Goal: Check status: Check status

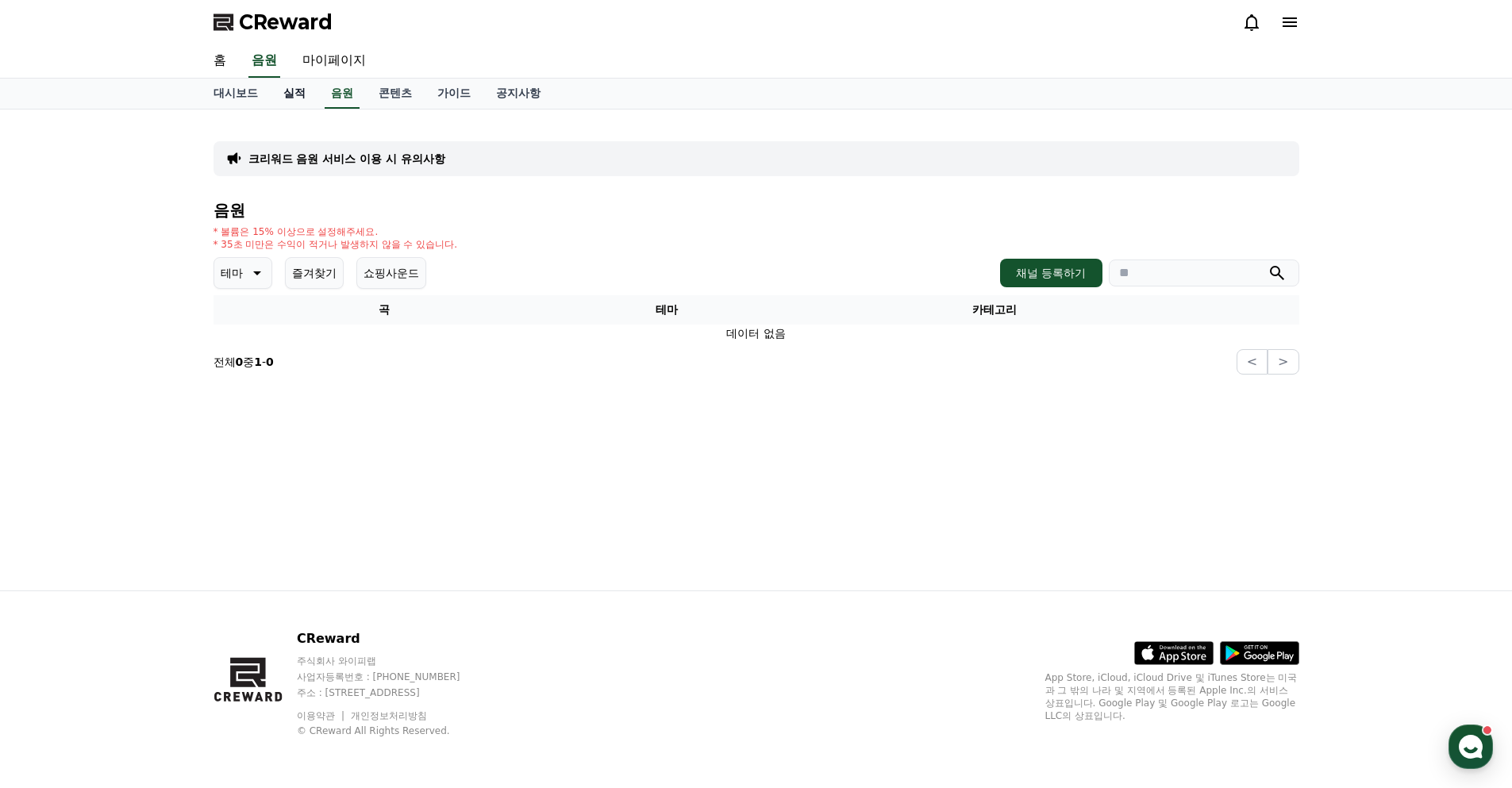
click at [308, 89] on link "실적" at bounding box center [294, 94] width 47 height 31
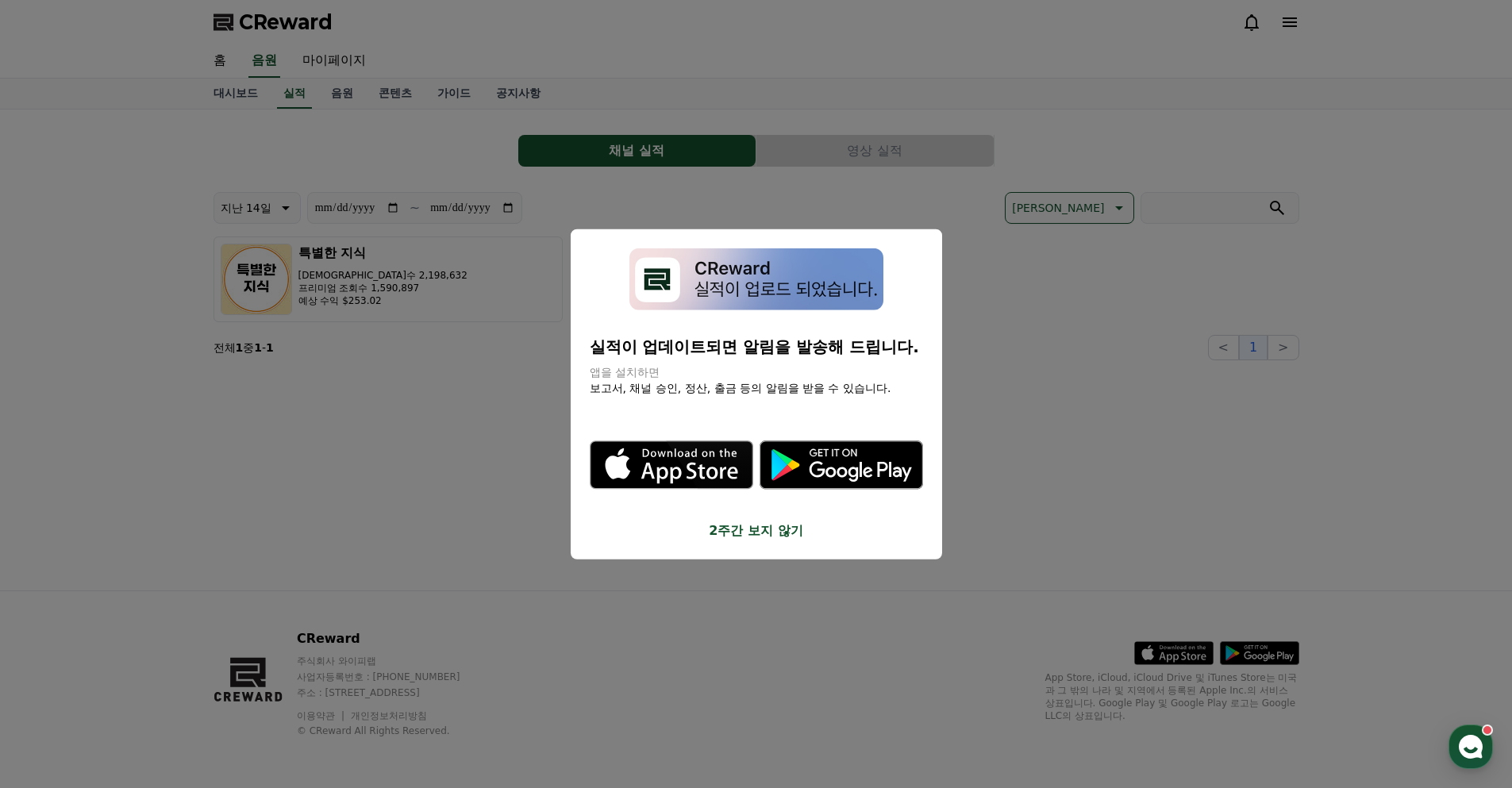
click at [419, 316] on button "close modal" at bounding box center [756, 394] width 1512 height 788
click at [236, 97] on link "대시보드" at bounding box center [235, 94] width 69 height 31
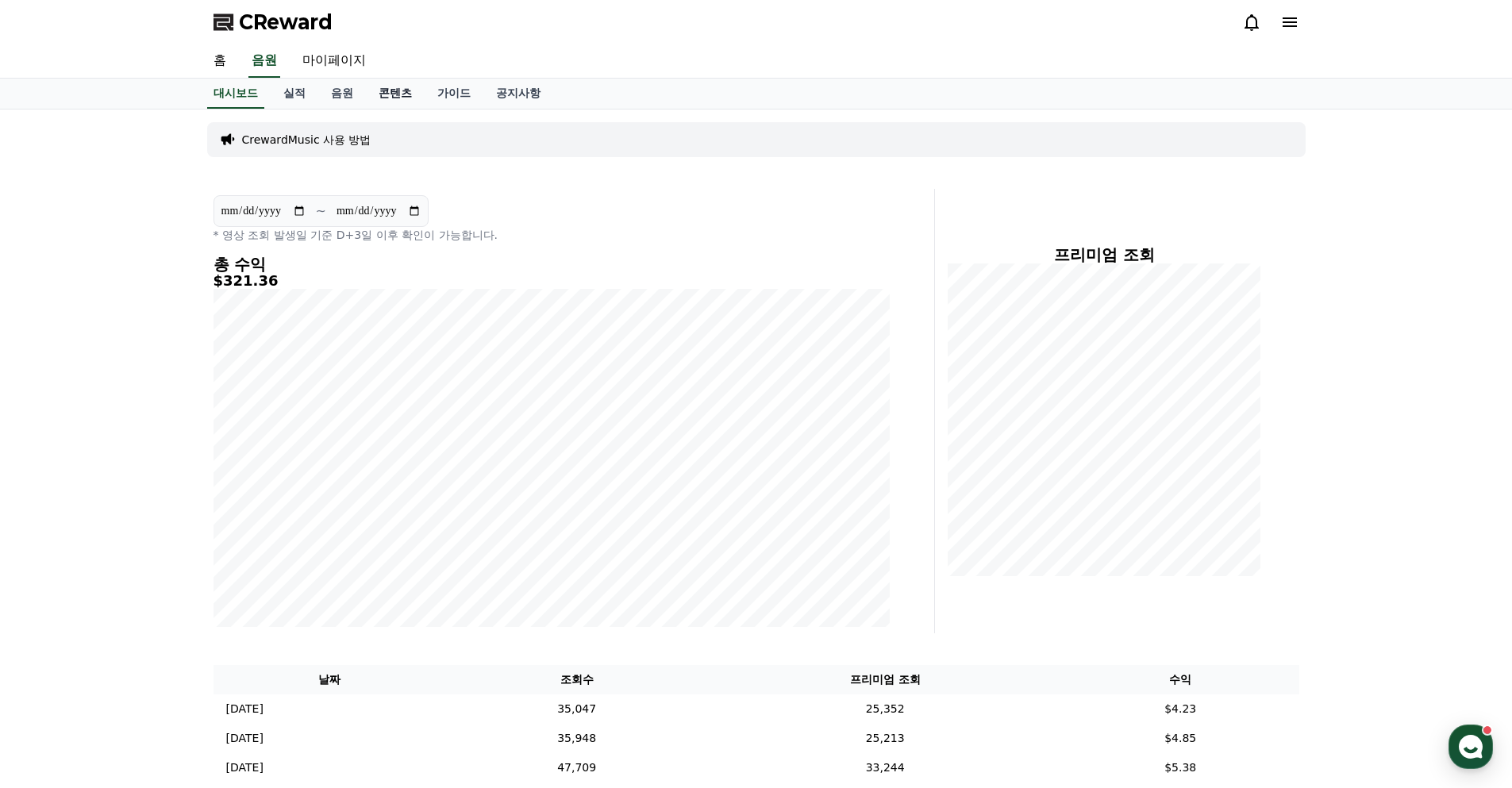
click at [400, 93] on link "콘텐츠" at bounding box center [394, 94] width 58 height 31
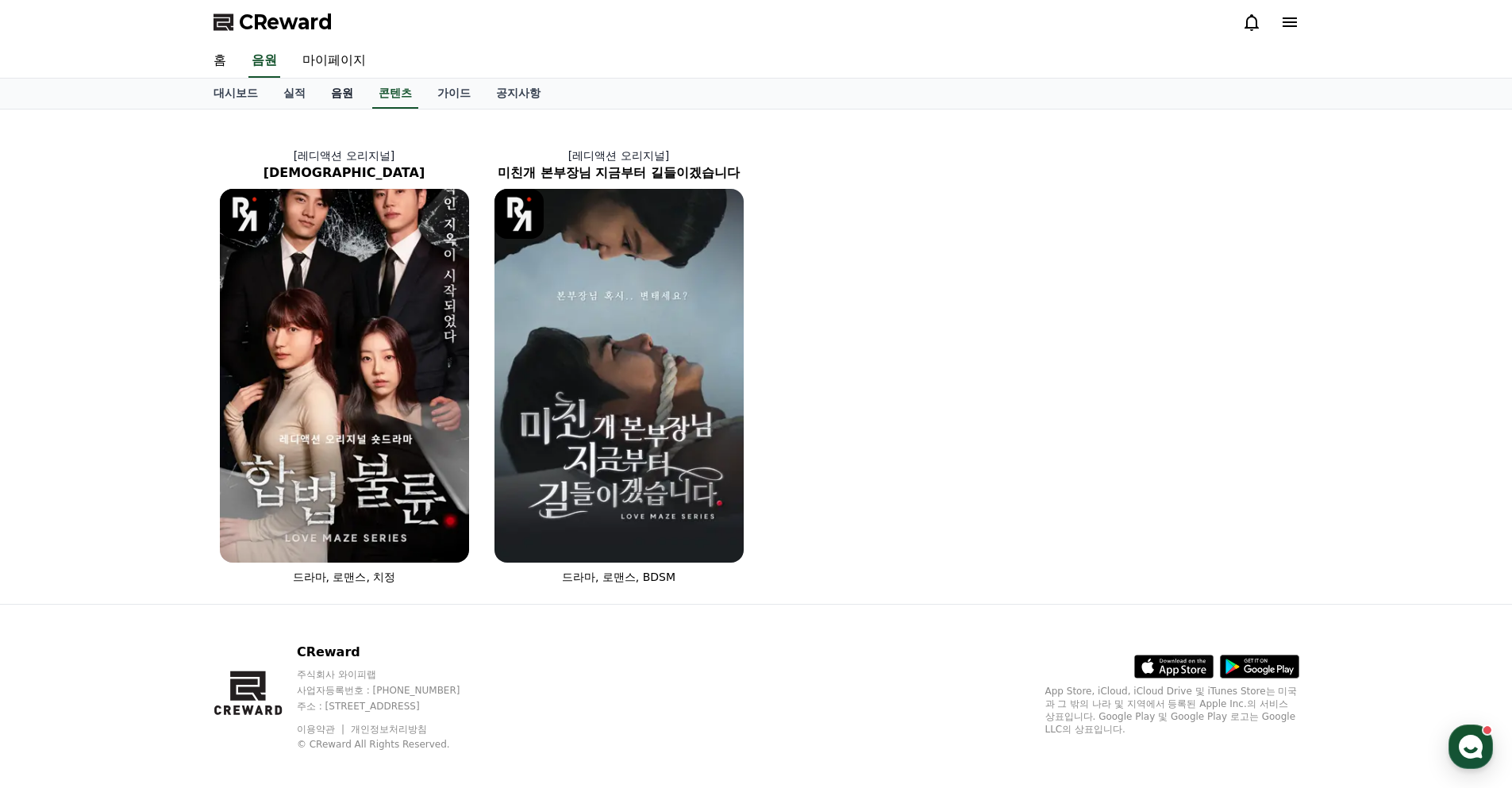
click at [338, 97] on link "음원" at bounding box center [342, 94] width 47 height 31
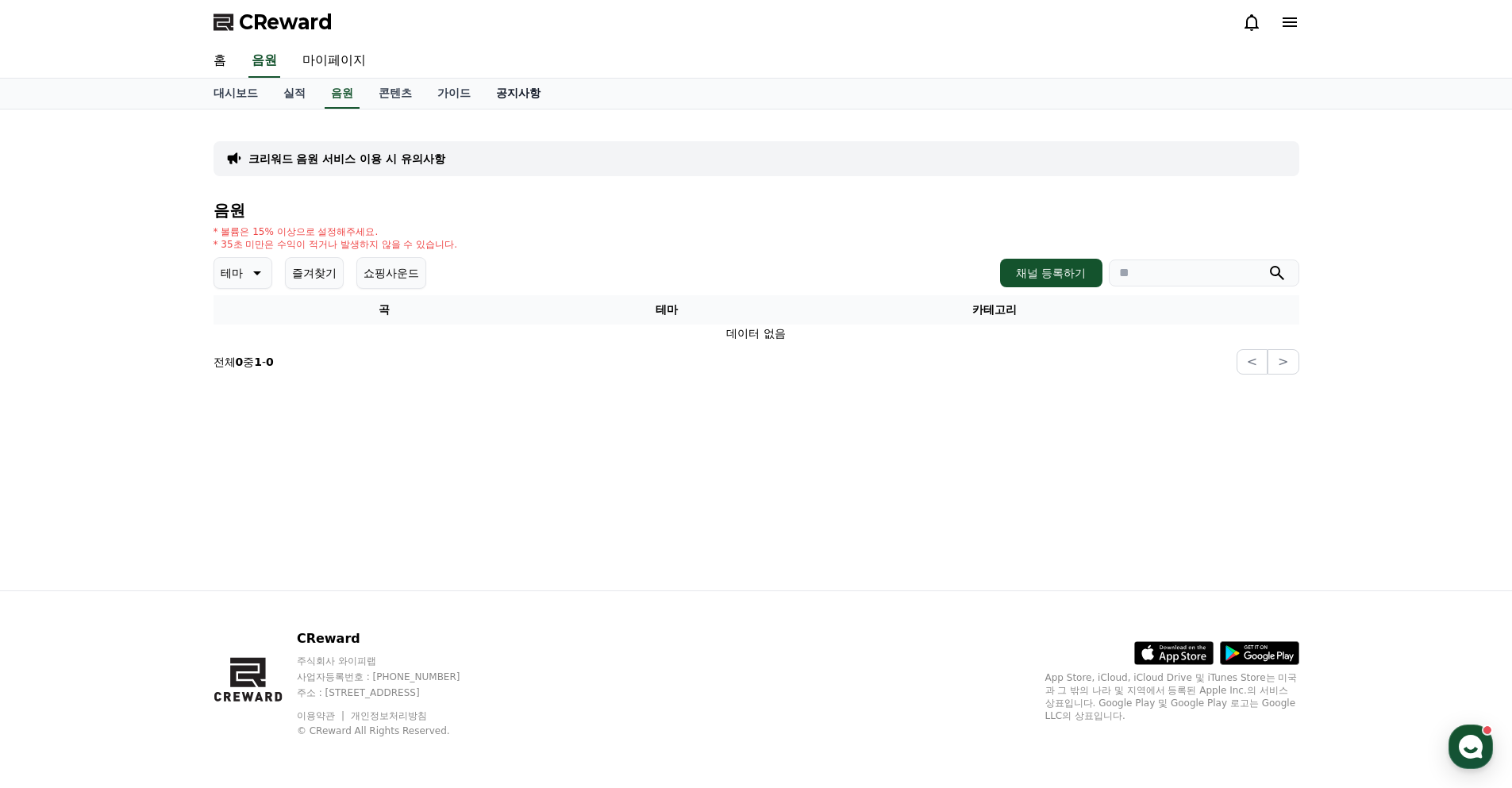
click at [521, 98] on link "공지사항" at bounding box center [518, 94] width 69 height 31
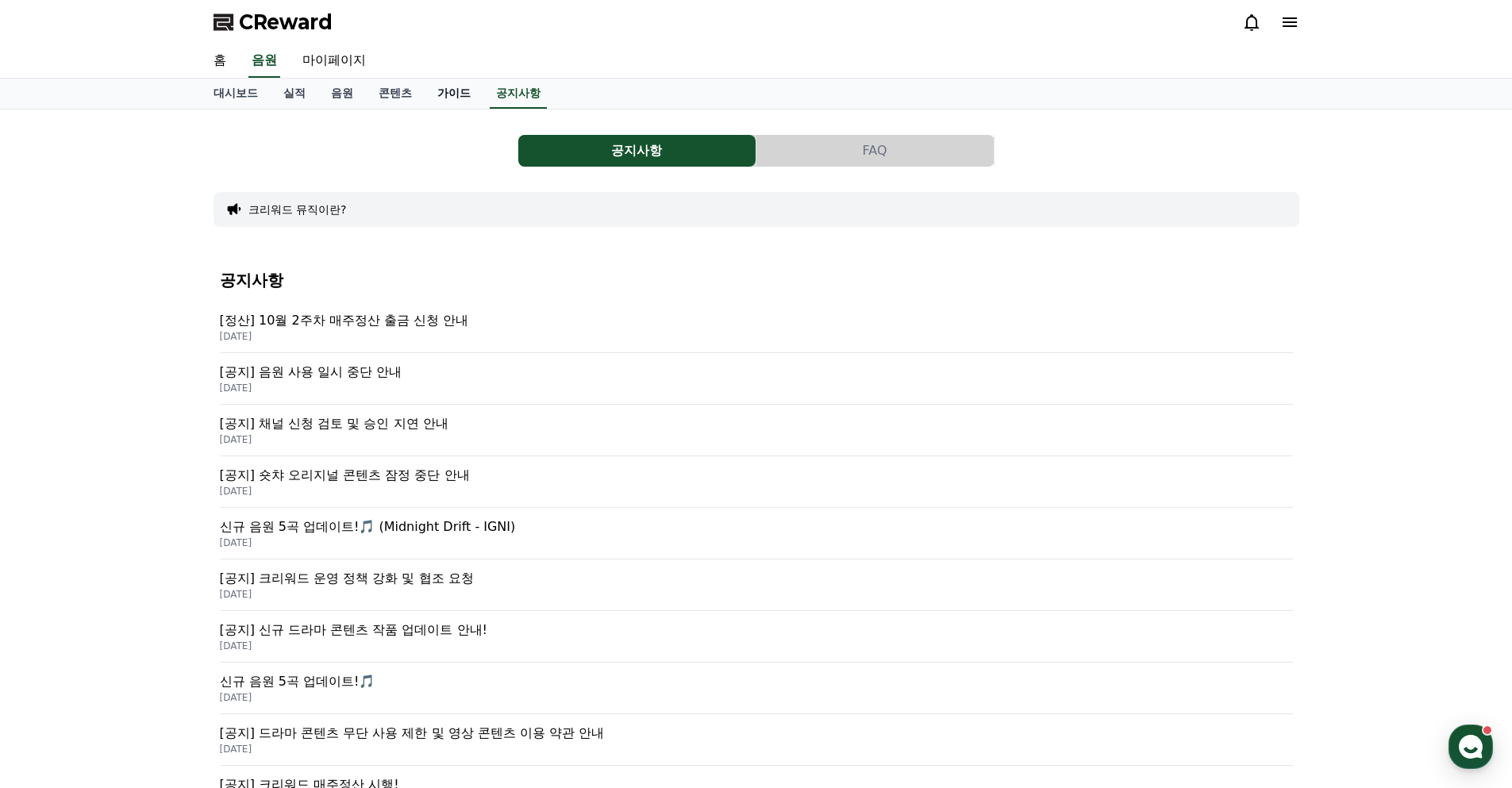
click at [452, 94] on link "가이드" at bounding box center [454, 94] width 58 height 31
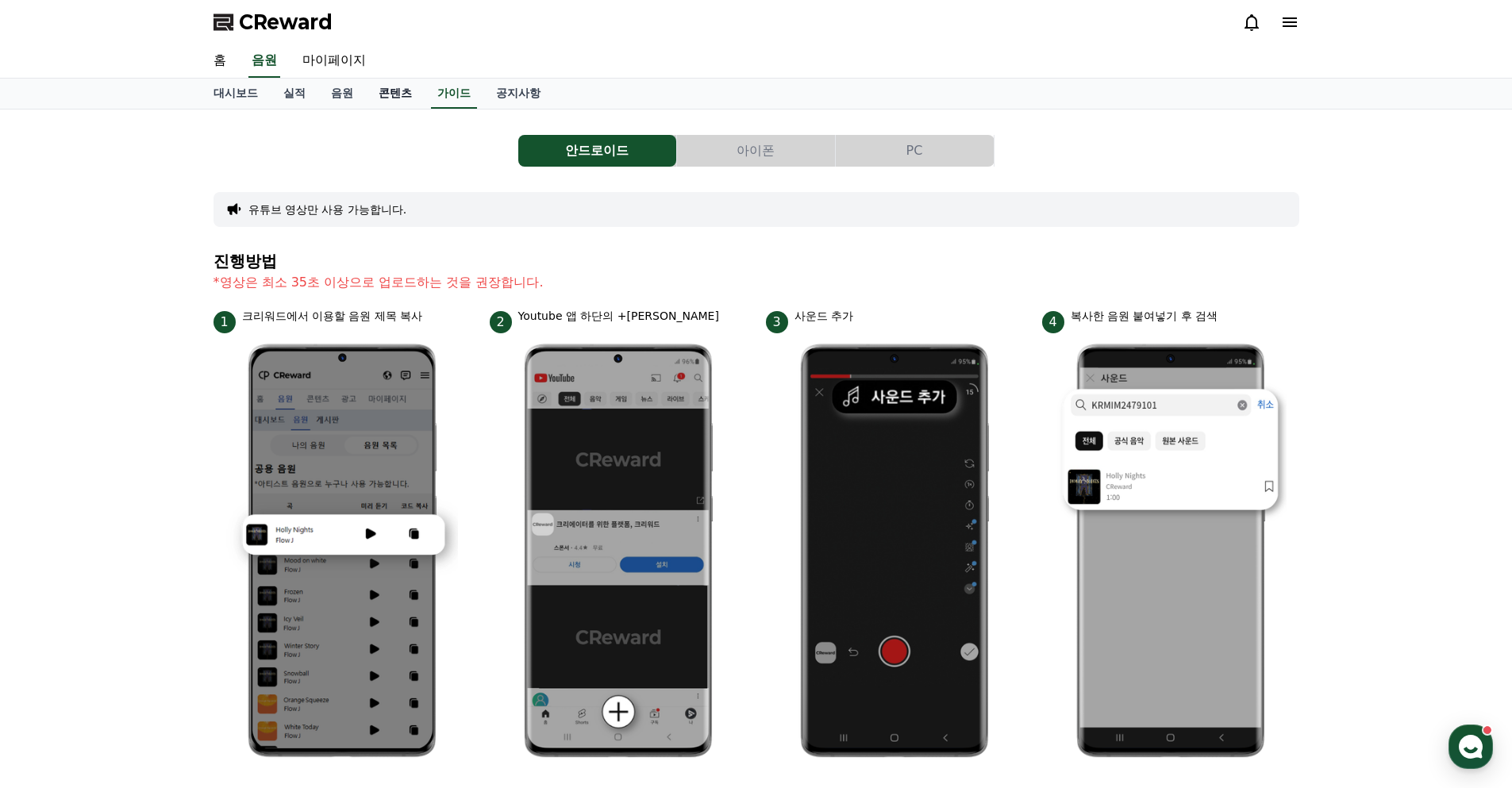
click at [402, 92] on link "콘텐츠" at bounding box center [394, 94] width 58 height 31
click at [343, 94] on link "음원" at bounding box center [342, 94] width 47 height 31
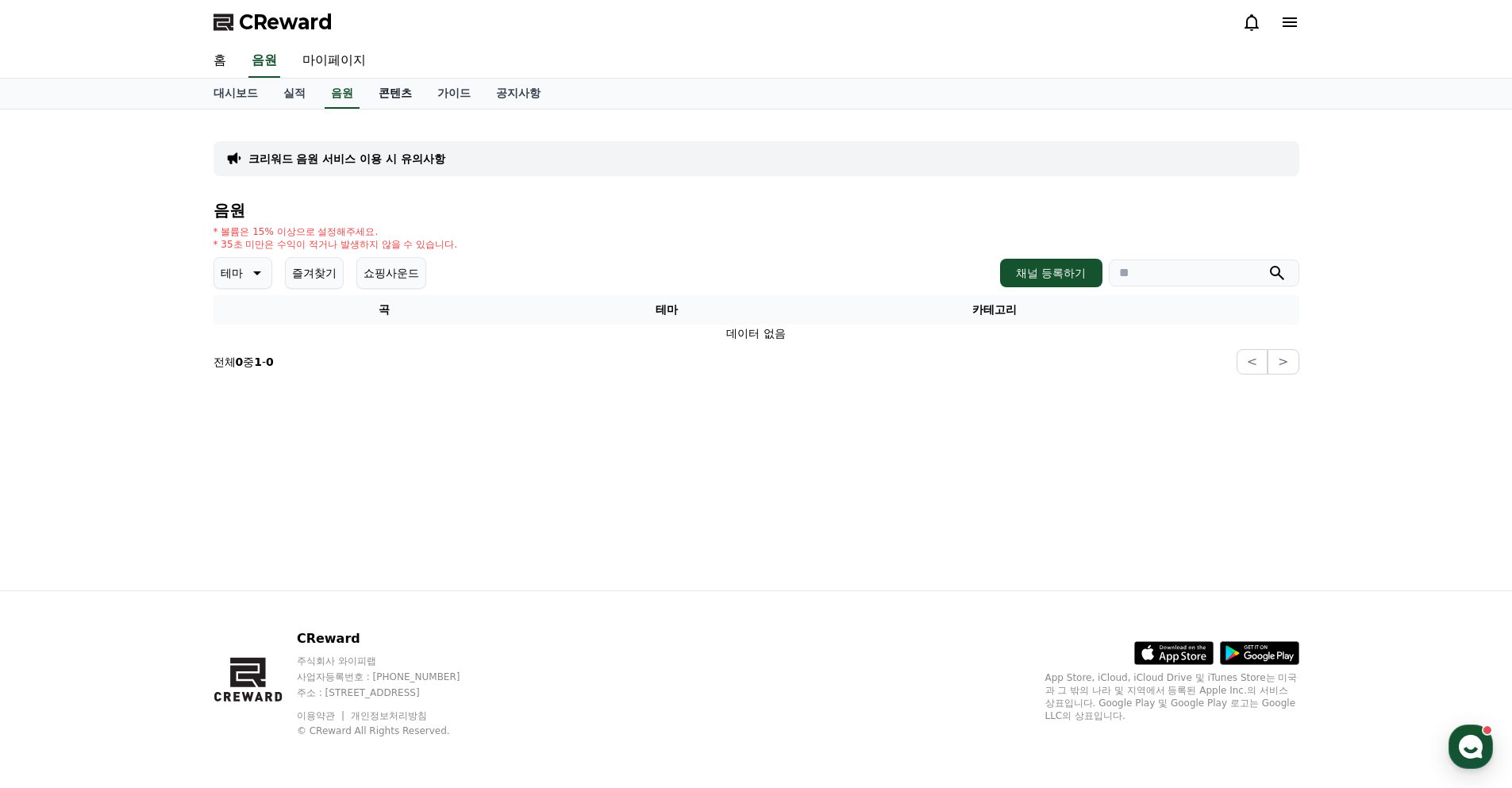
click at [411, 103] on link "콘텐츠" at bounding box center [394, 94] width 58 height 31
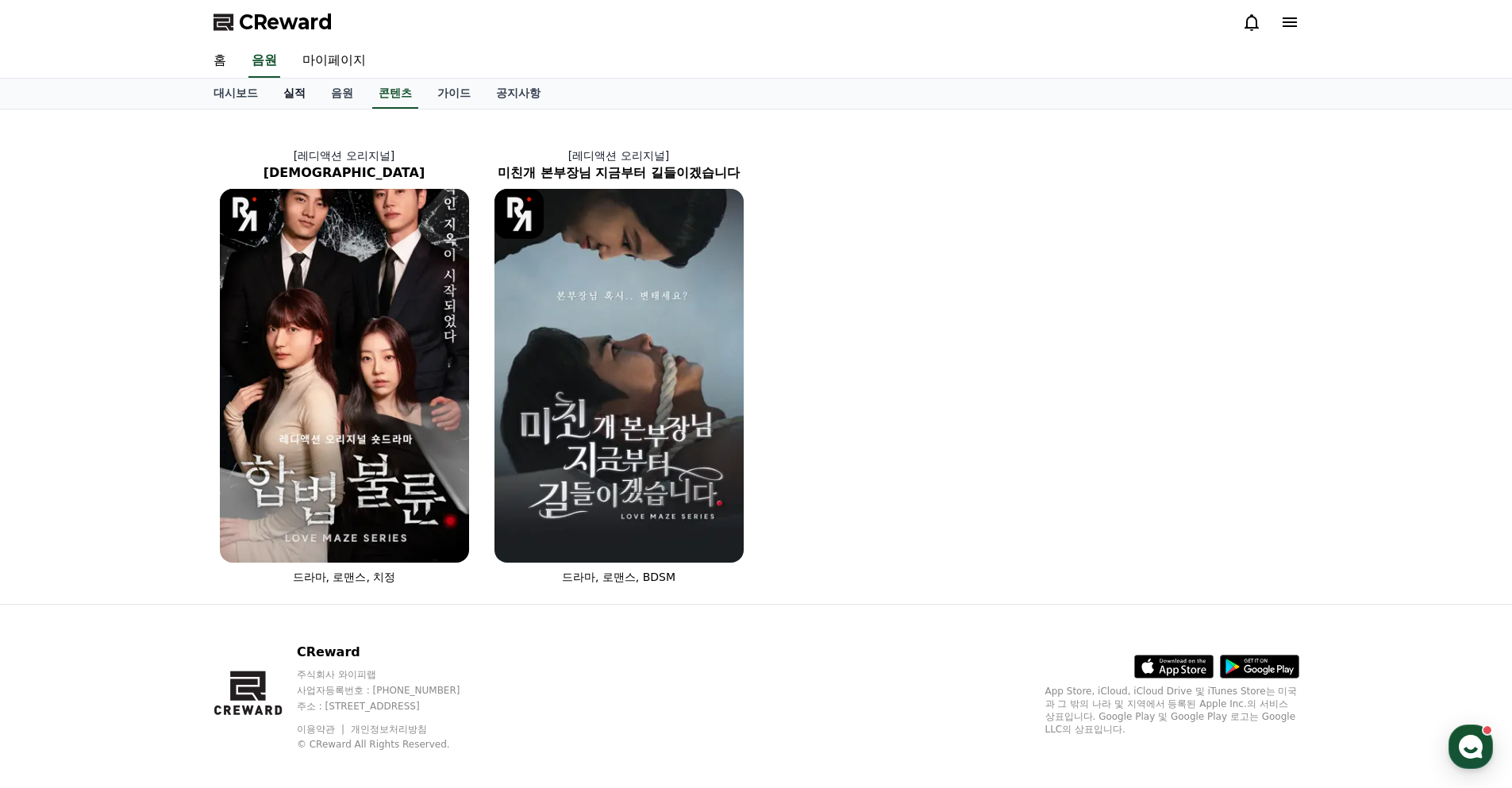
click at [317, 90] on link "실적" at bounding box center [294, 94] width 47 height 31
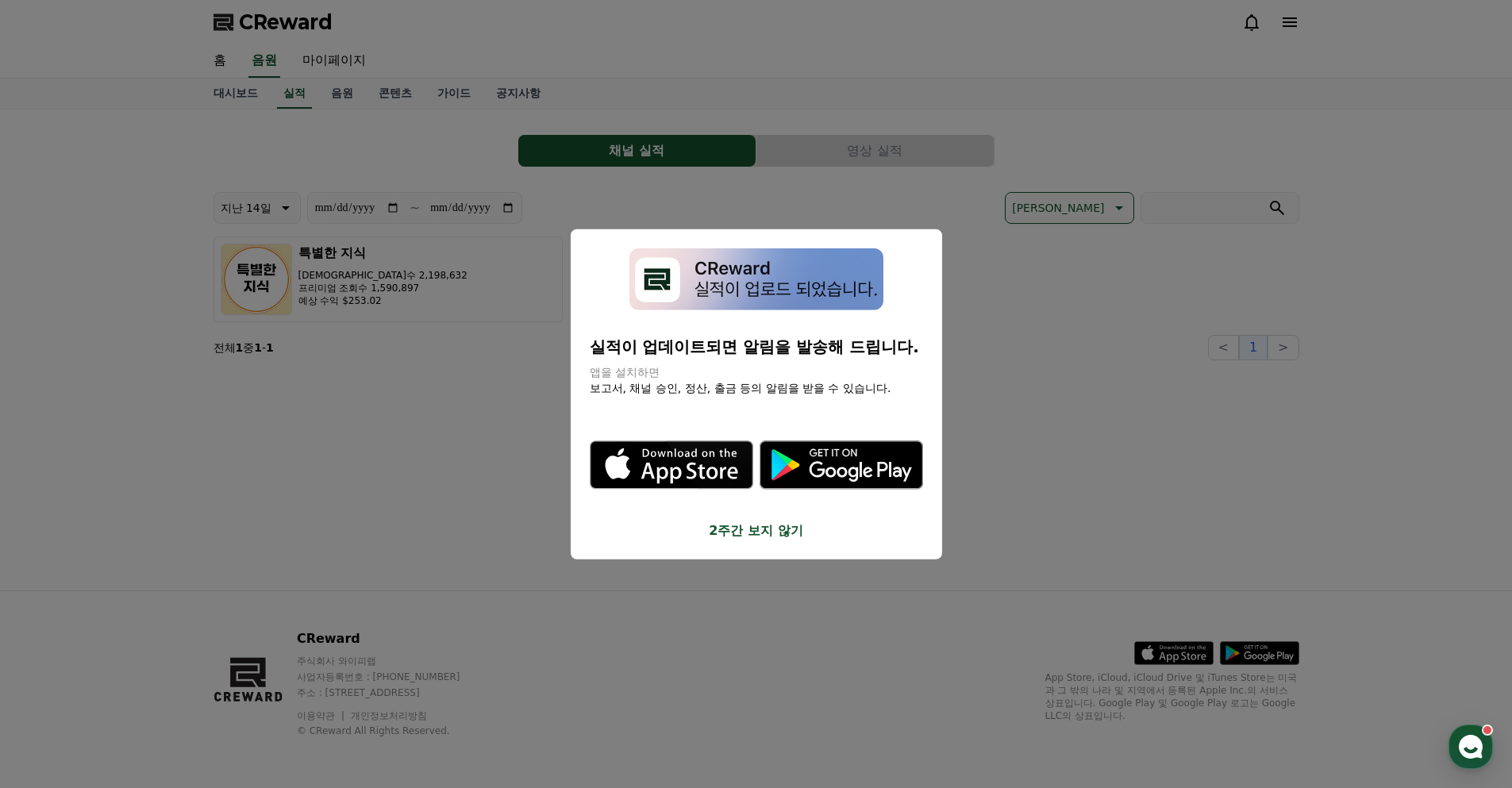
click at [453, 133] on button "close modal" at bounding box center [756, 394] width 1512 height 788
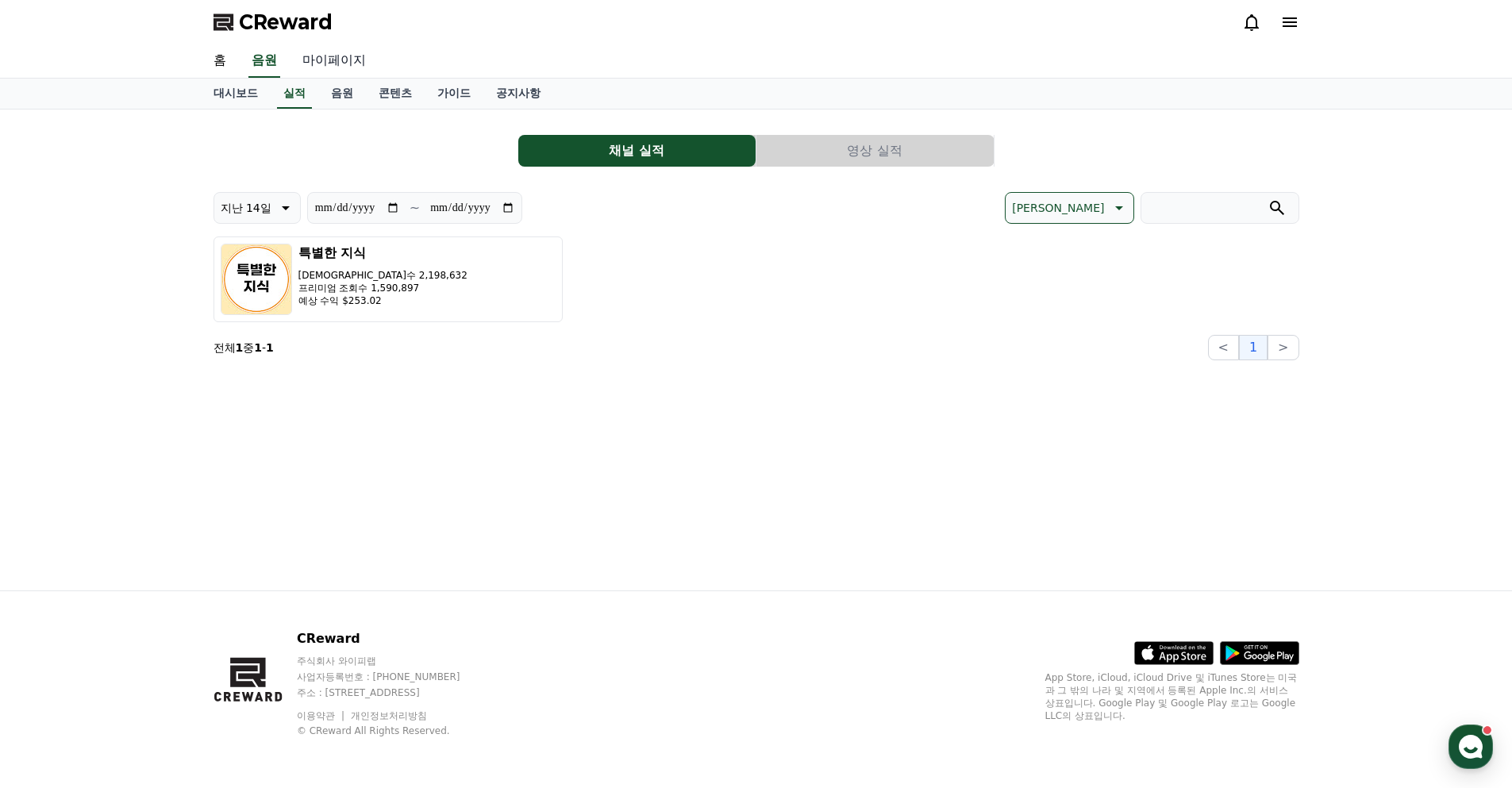
click at [346, 59] on link "마이페이지" at bounding box center [334, 61] width 89 height 33
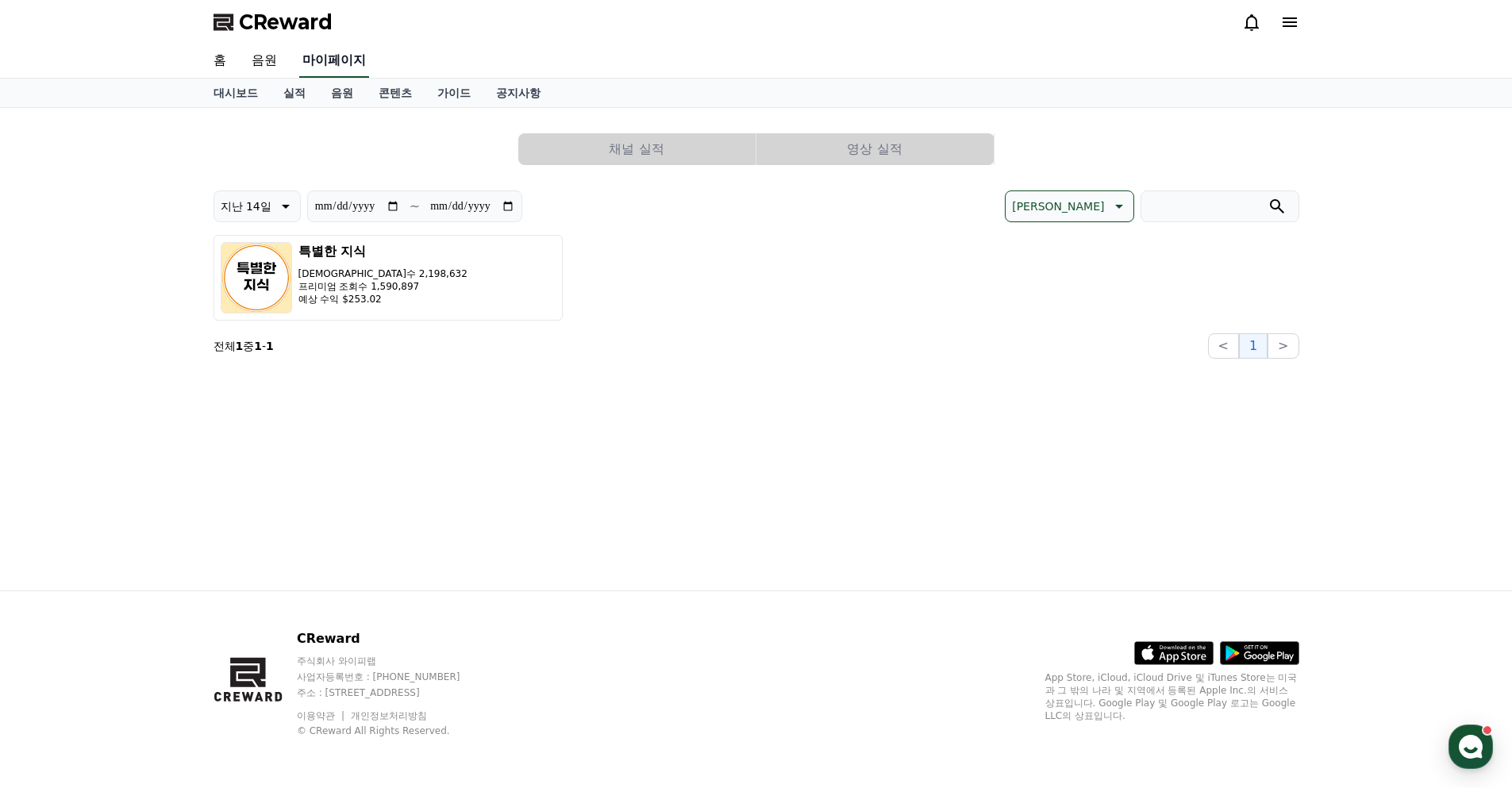
select select "**********"
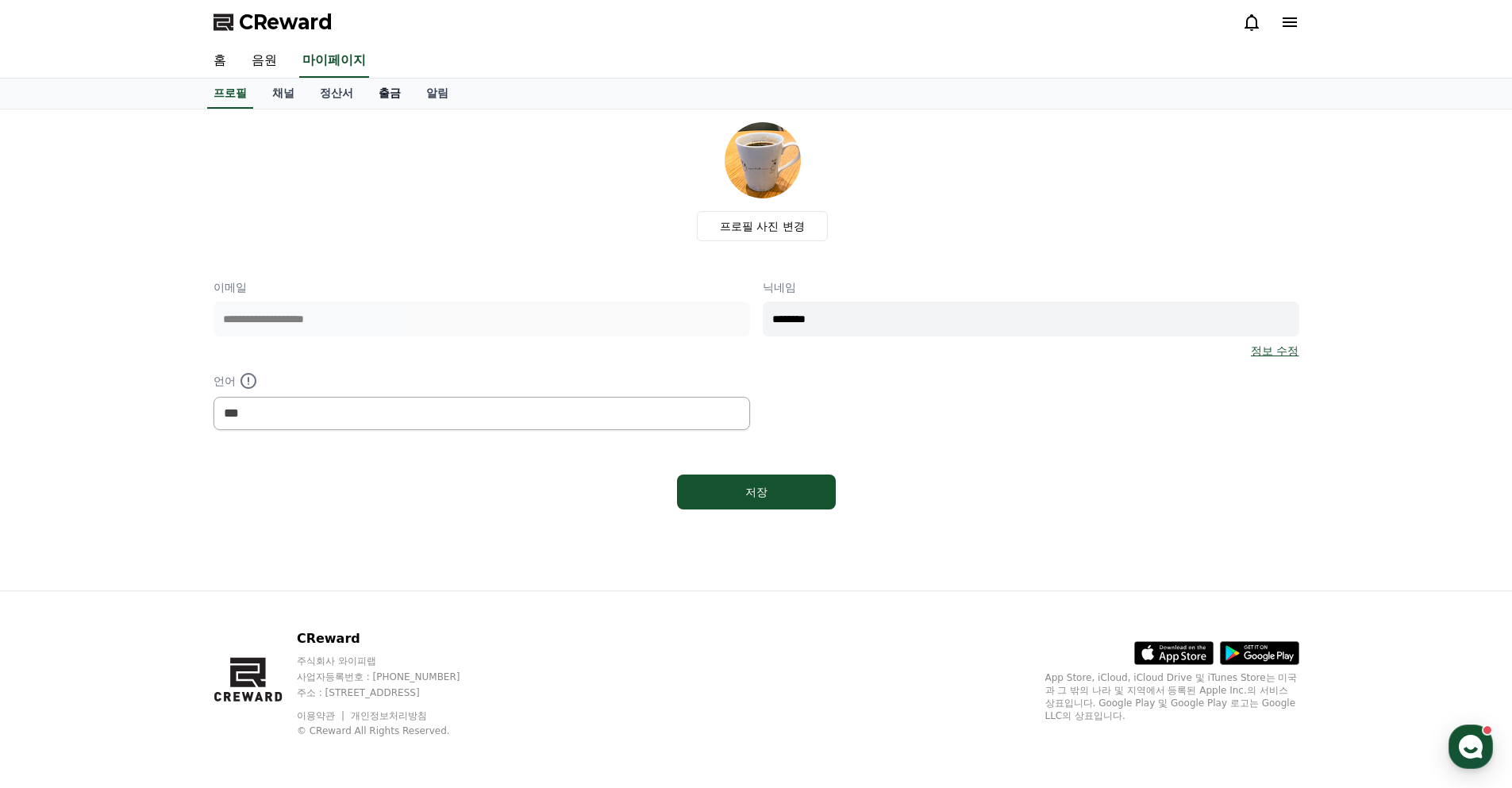
click at [384, 93] on link "출금" at bounding box center [389, 94] width 47 height 31
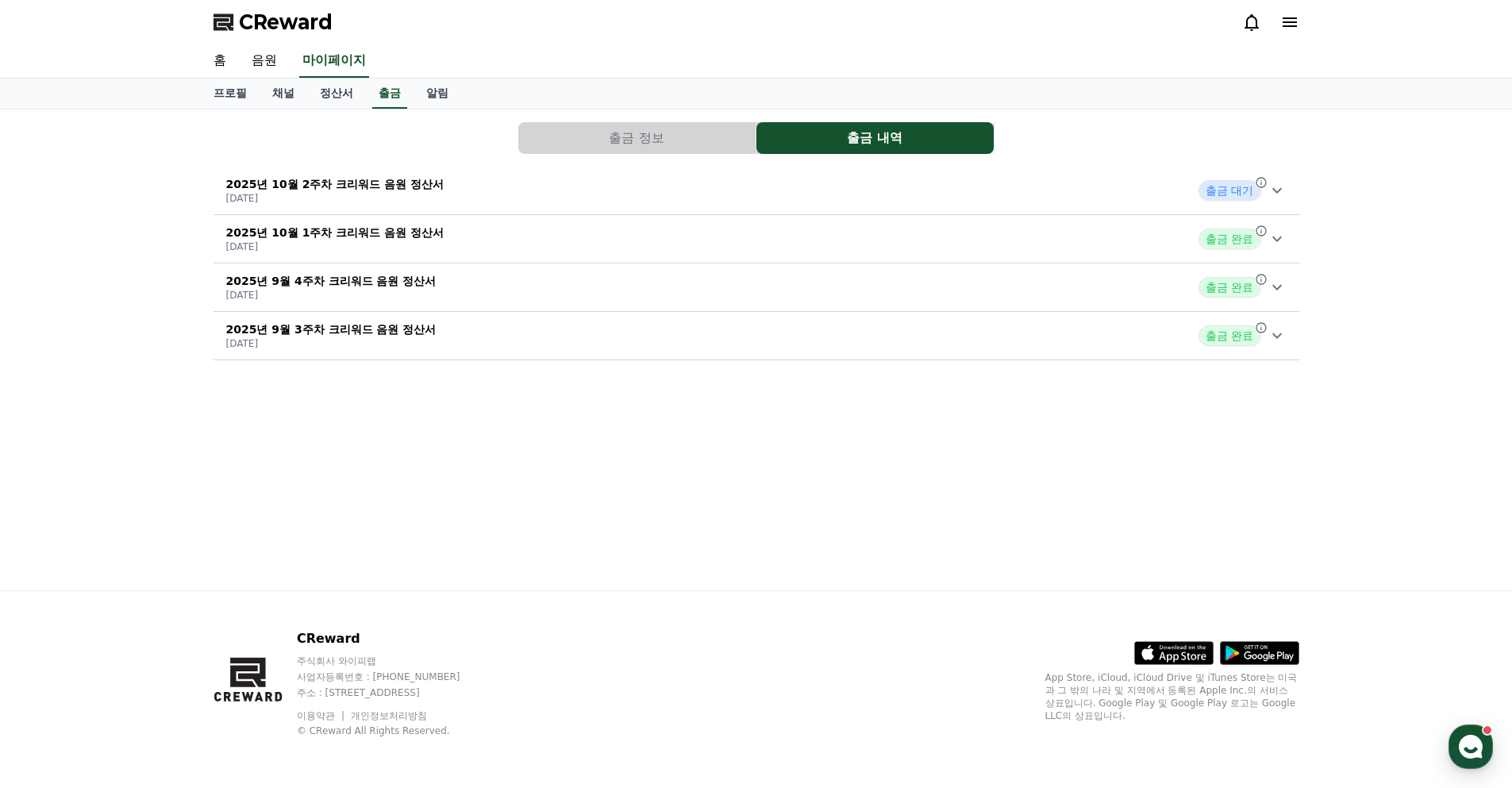
click at [359, 191] on p "2025년 10월 2주차 크리워드 음원 정산서" at bounding box center [335, 183] width 219 height 16
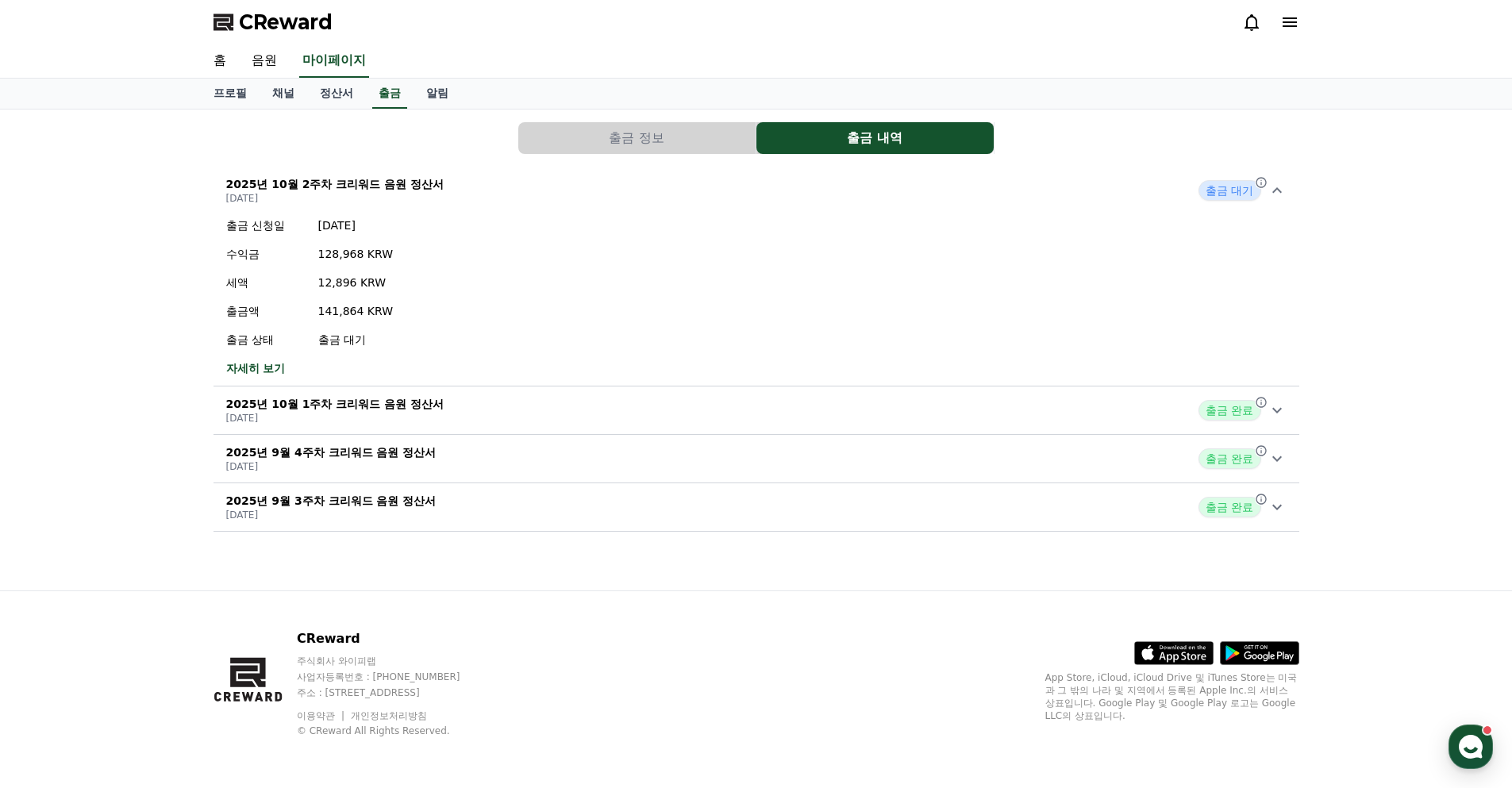
click at [267, 369] on link "자세히 보기" at bounding box center [309, 368] width 168 height 16
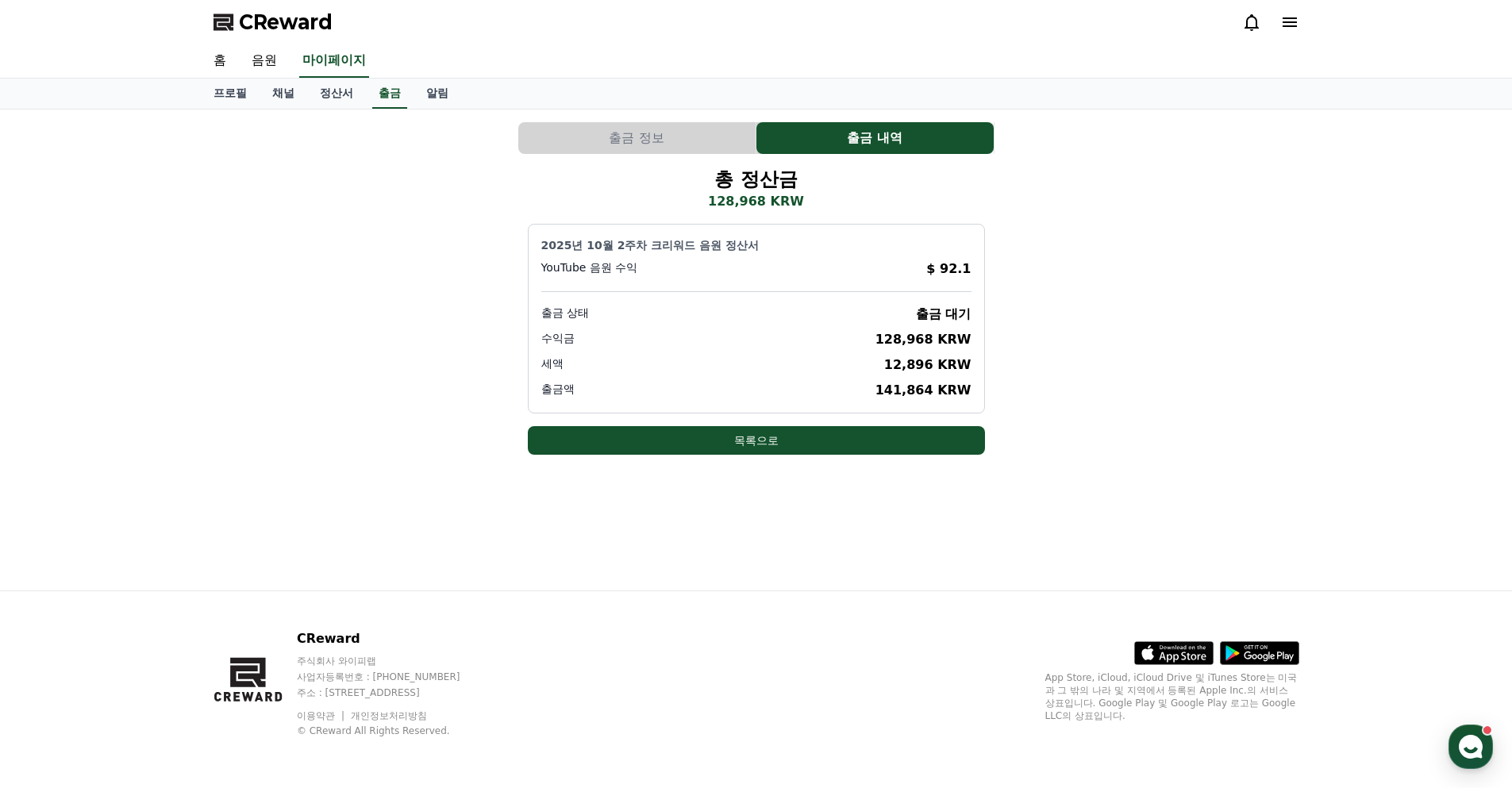
click at [655, 119] on div "출금 정보 출금 내역 총 정산금 128,968 KRW 2025년 10월 2주차 크리워드 음원 정산서 YouTube 음원 수익 $ 92.1 출금…" at bounding box center [756, 288] width 1098 height 345
click at [340, 97] on link "정산서" at bounding box center [336, 94] width 58 height 31
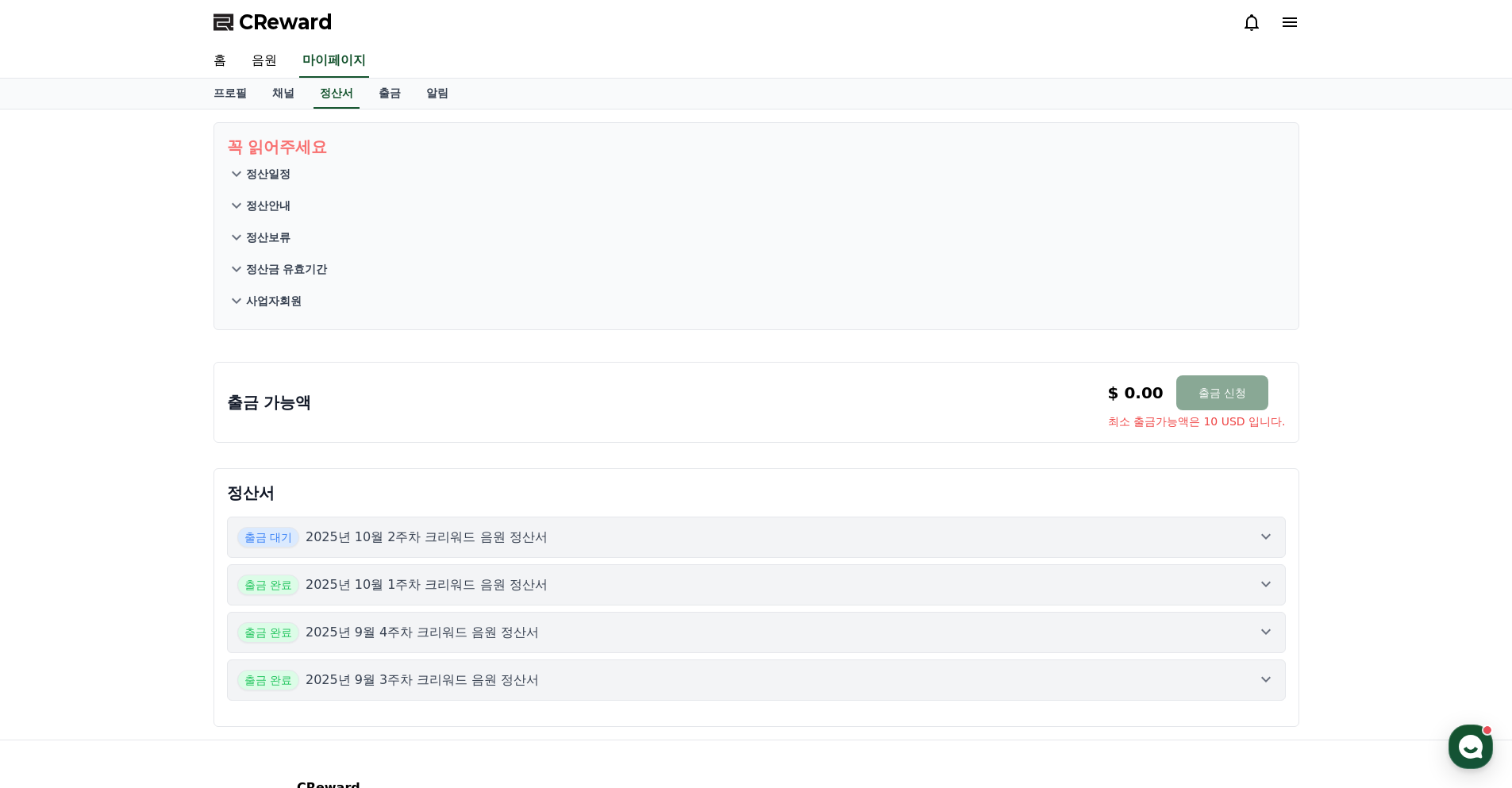
click at [300, 206] on button "정산안내" at bounding box center [756, 206] width 1059 height 31
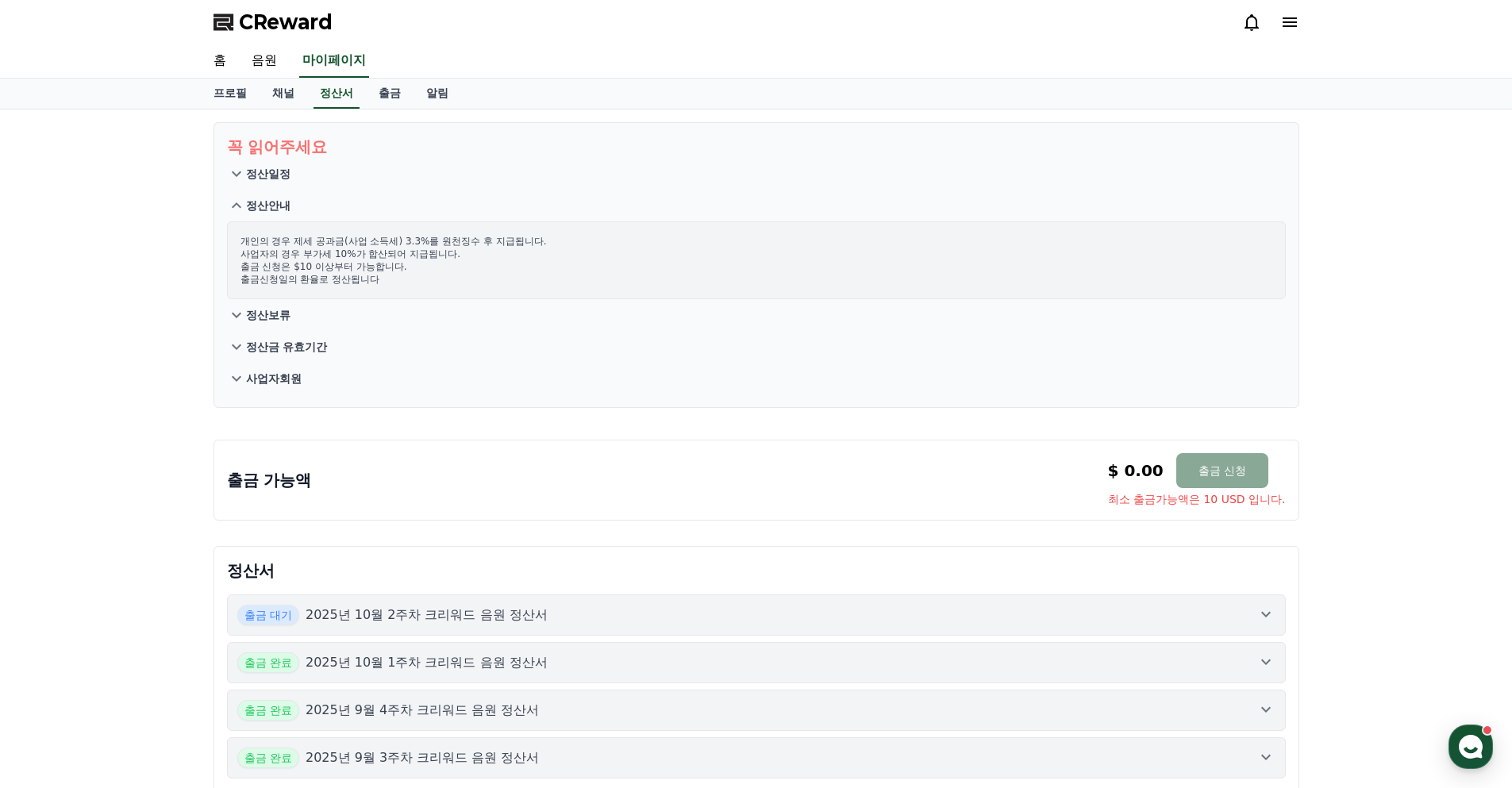
click at [286, 319] on p "정산보류" at bounding box center [269, 315] width 44 height 16
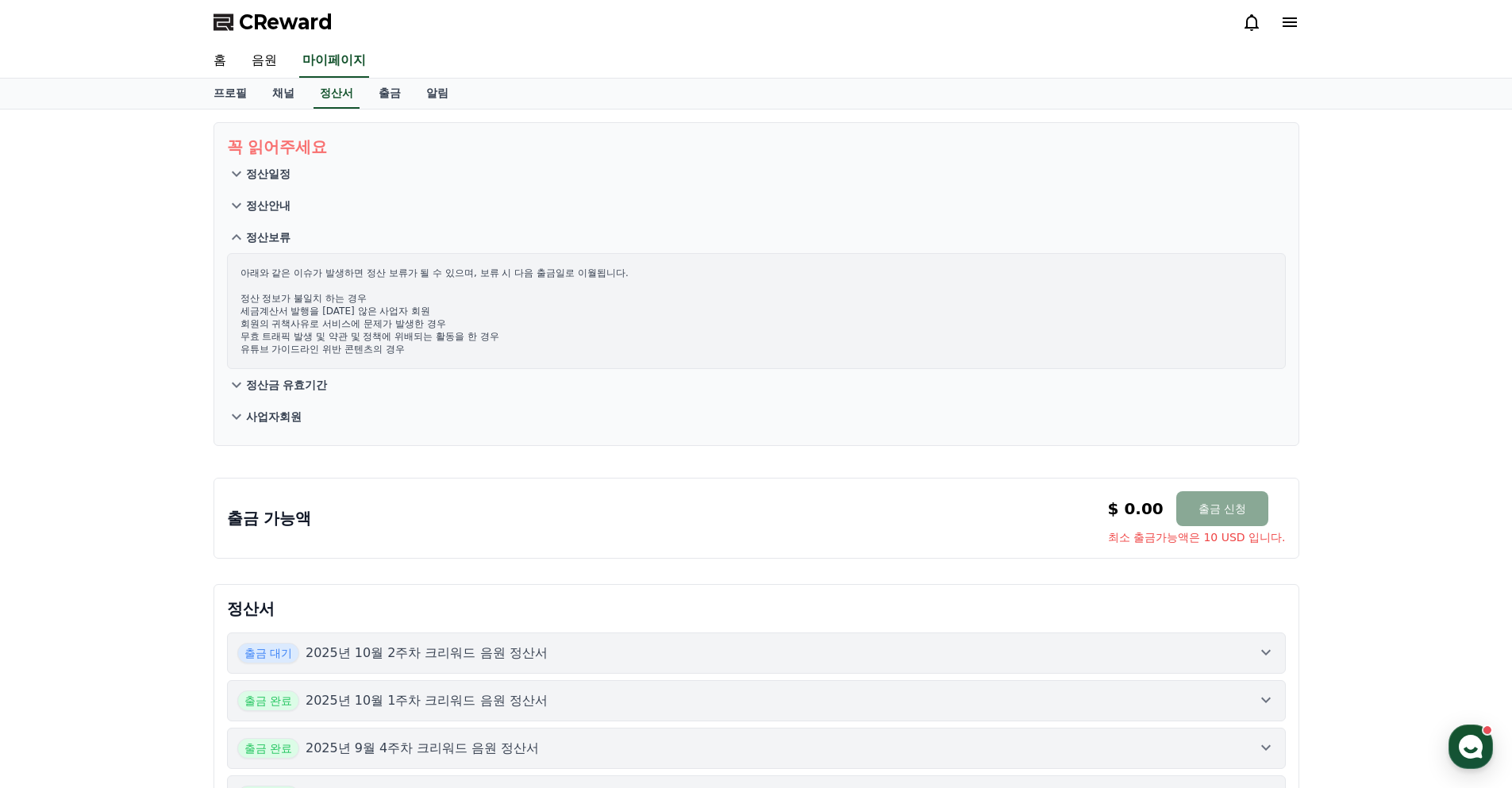
click at [299, 429] on button "사업자회원" at bounding box center [756, 417] width 1059 height 31
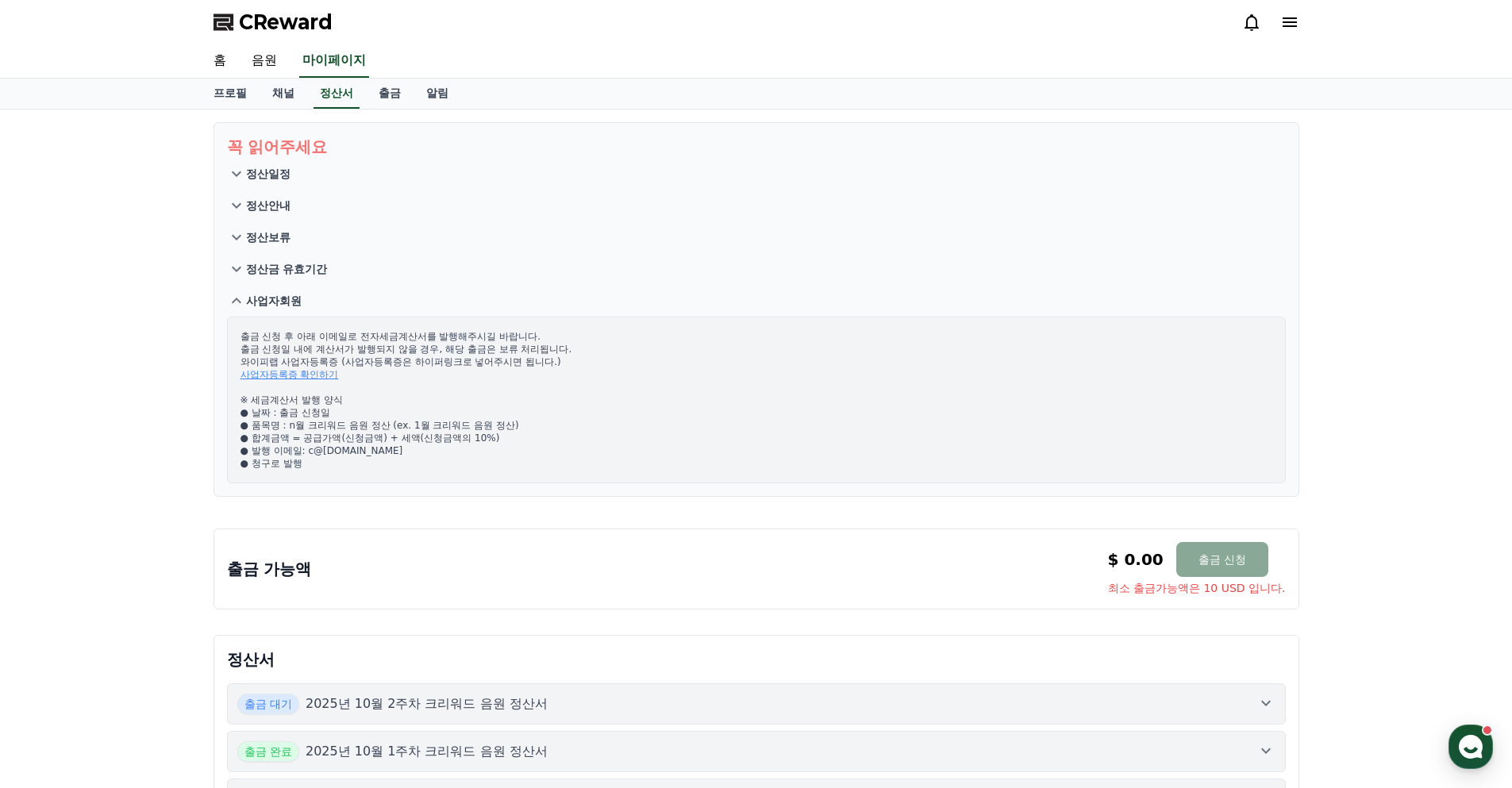
click at [308, 369] on link "사업자등록증 확인하기" at bounding box center [290, 375] width 98 height 11
click at [390, 88] on link "출금" at bounding box center [389, 94] width 47 height 31
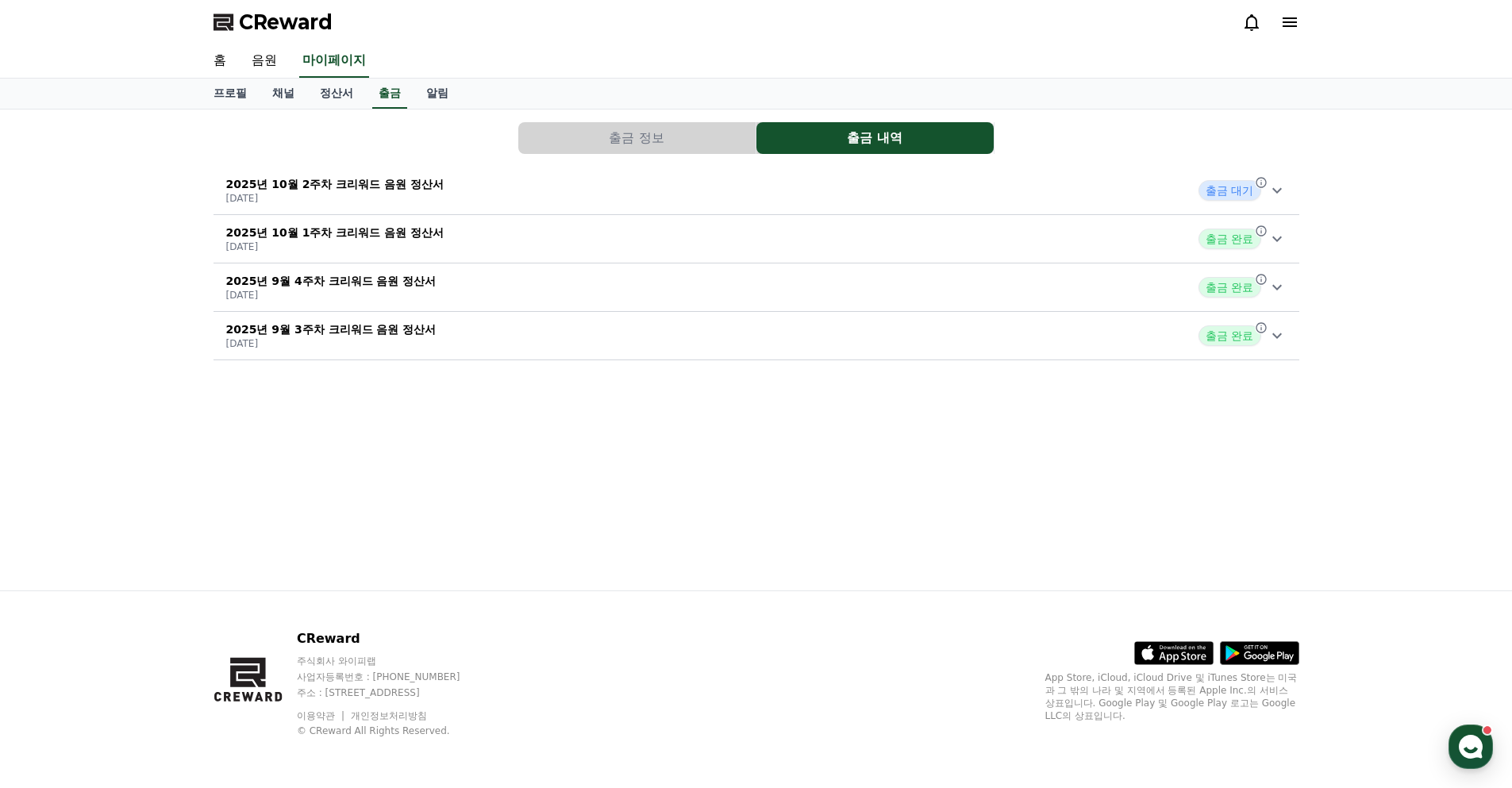
click at [365, 174] on div "2025년 10월 2주차 크리워드 음원 정산서 [DATE] 출금 대기" at bounding box center [756, 190] width 1086 height 42
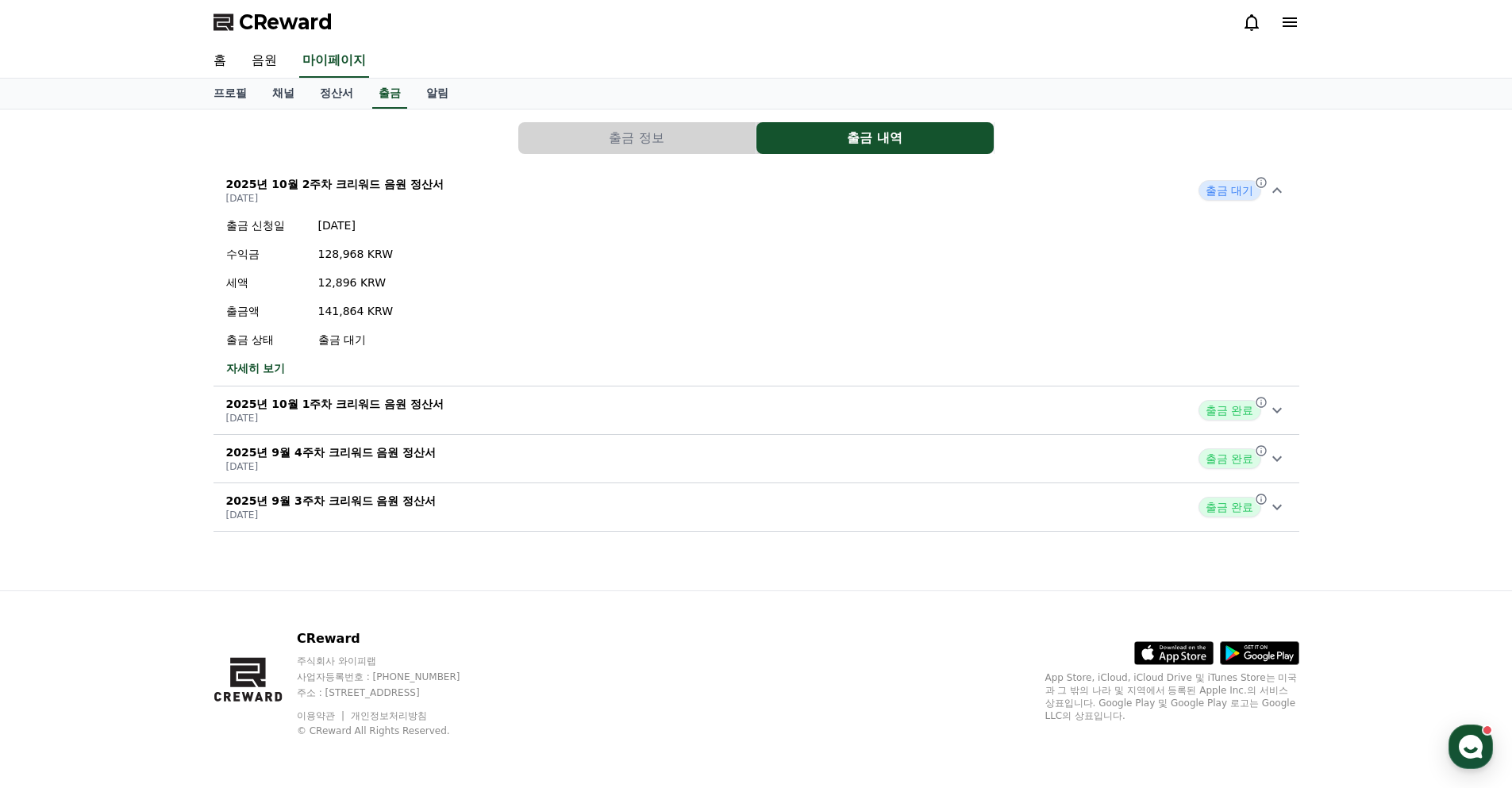
click at [246, 369] on link "자세히 보기" at bounding box center [309, 368] width 168 height 16
